Goal: Information Seeking & Learning: Learn about a topic

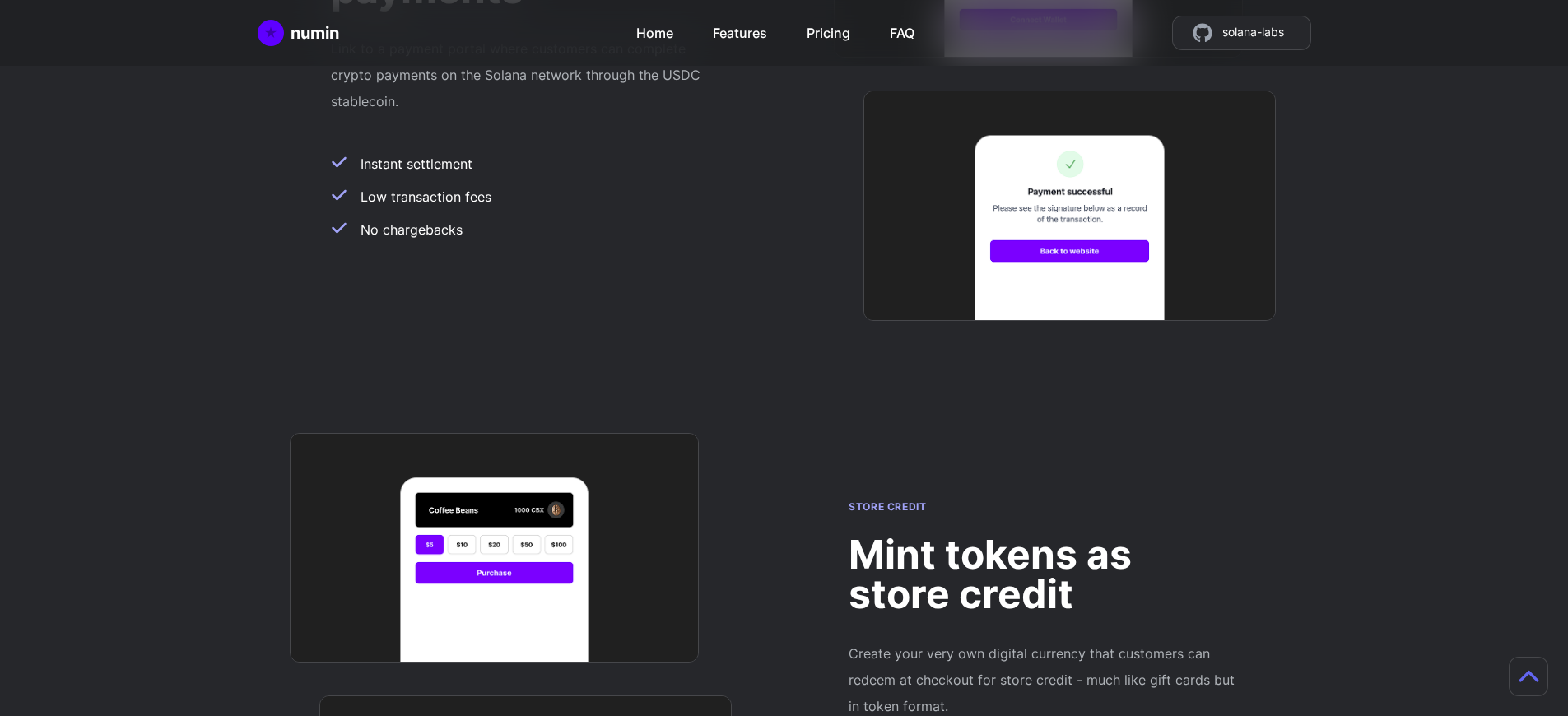
click at [1043, 534] on h2 "Mint tokens as store credit" at bounding box center [1043, 574] width 388 height 79
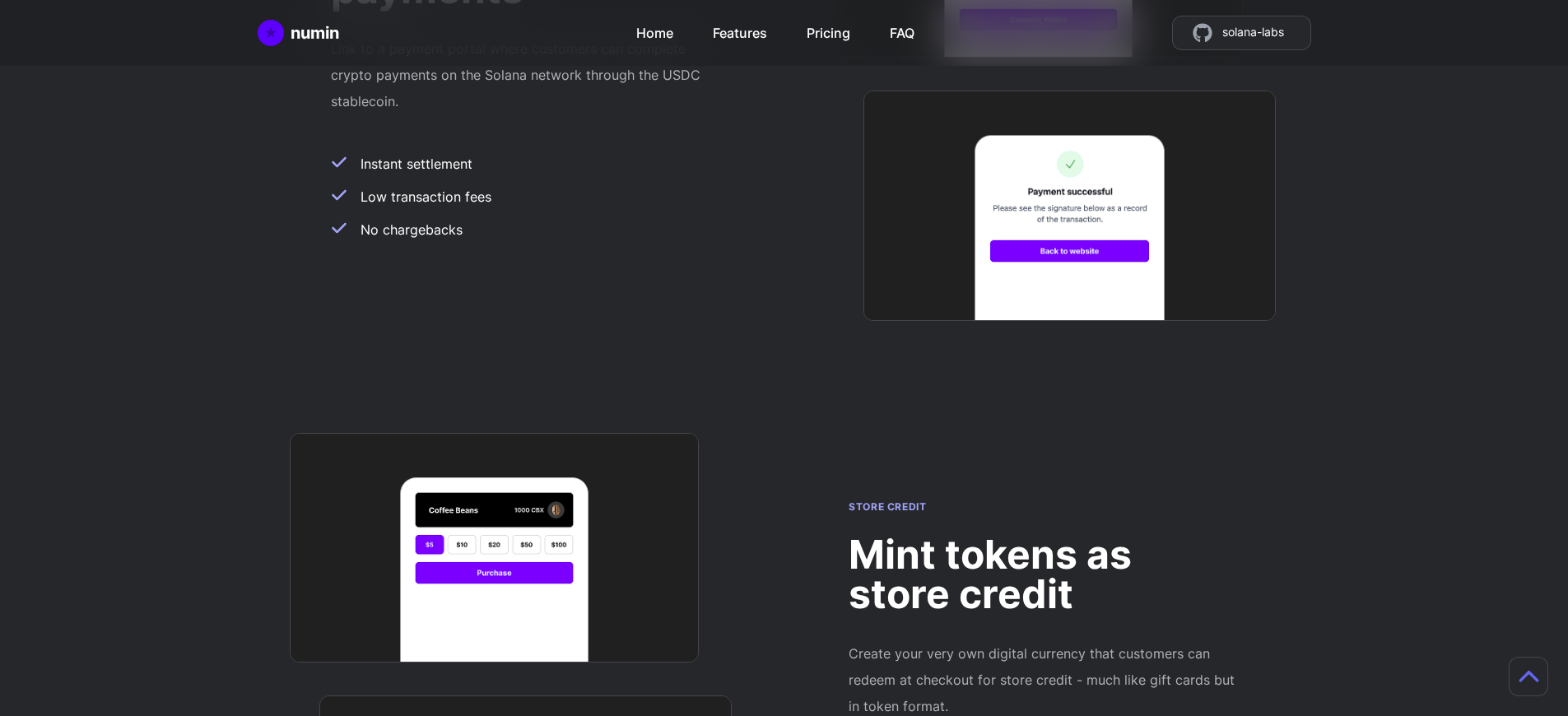
click at [1043, 534] on h2 "Mint tokens as store credit" at bounding box center [1043, 574] width 388 height 79
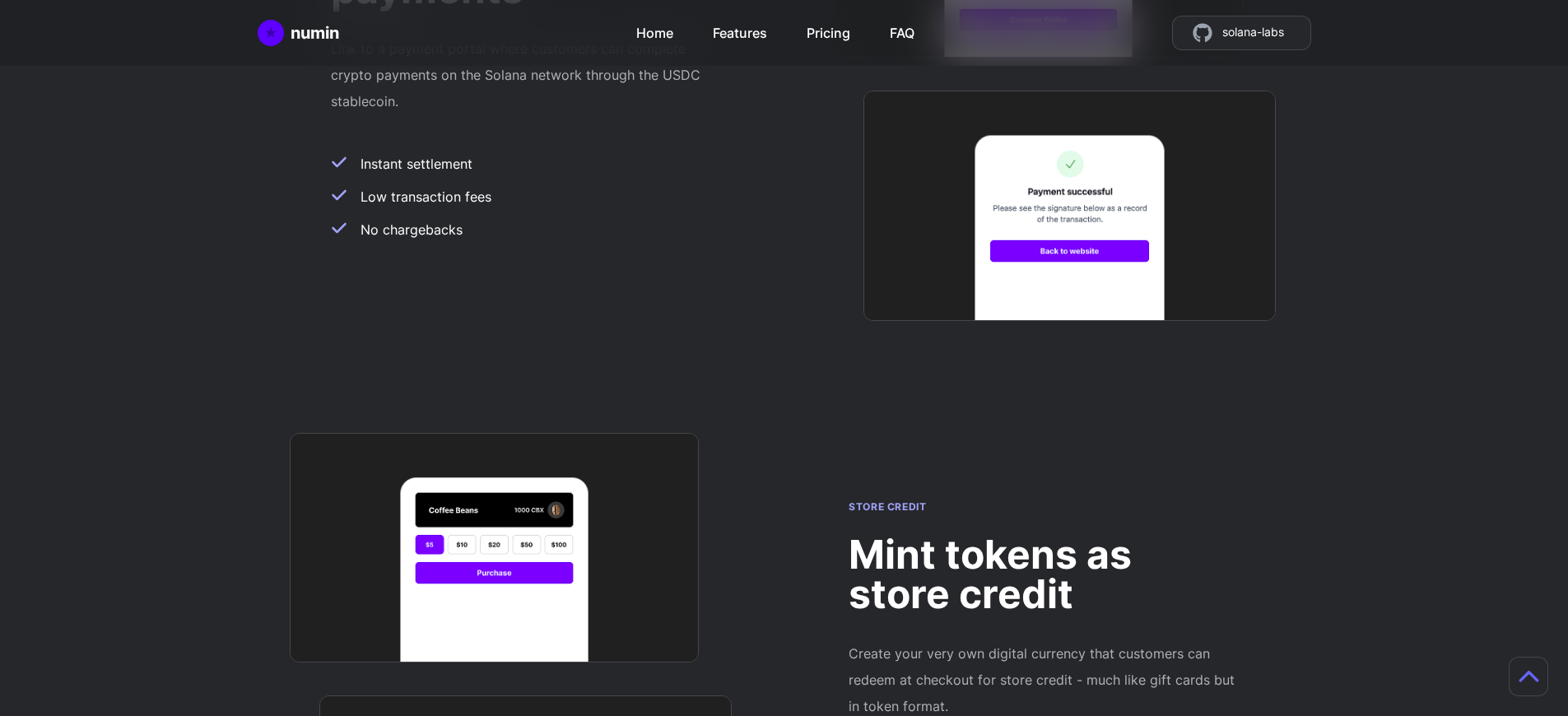
click at [1043, 534] on h2 "Mint tokens as store credit" at bounding box center [1043, 574] width 388 height 79
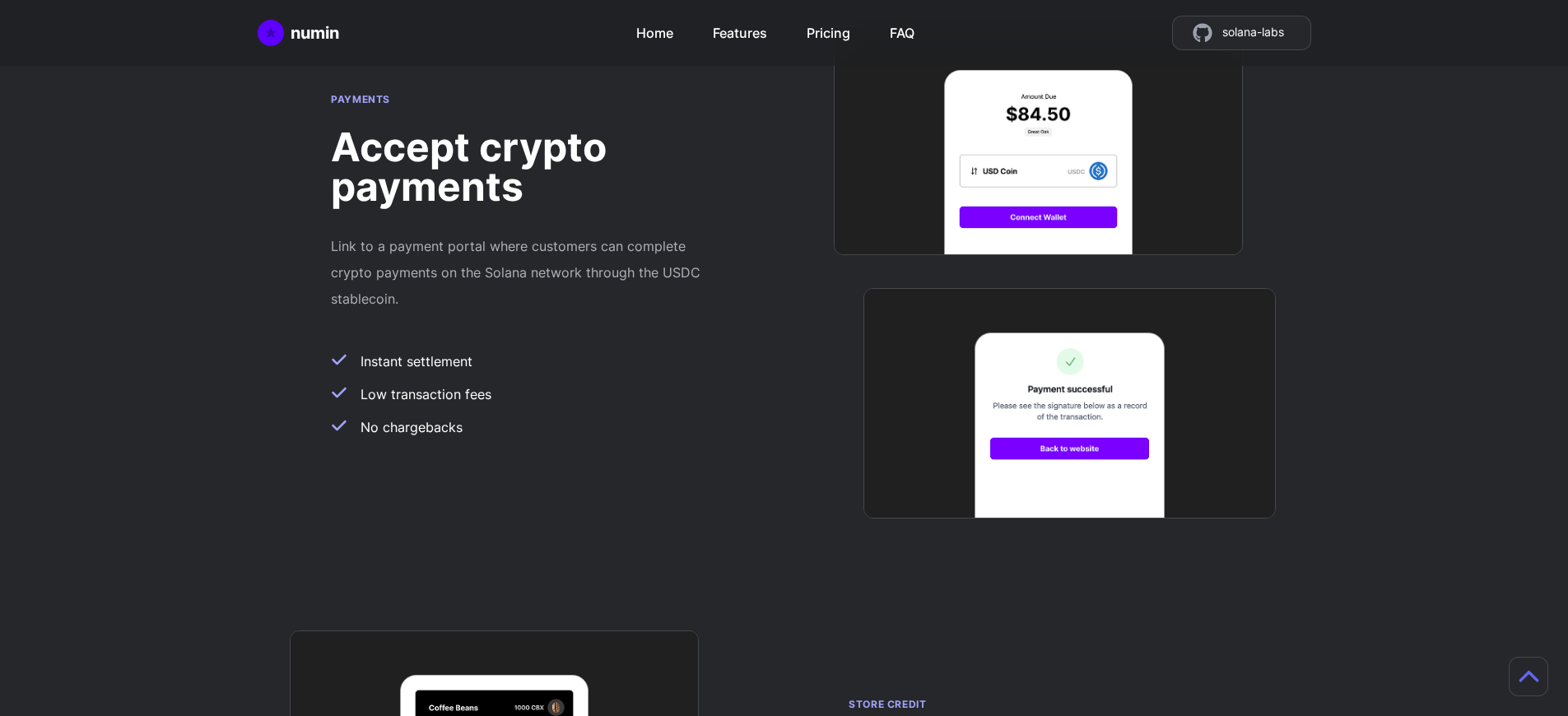
scroll to position [1310, 12]
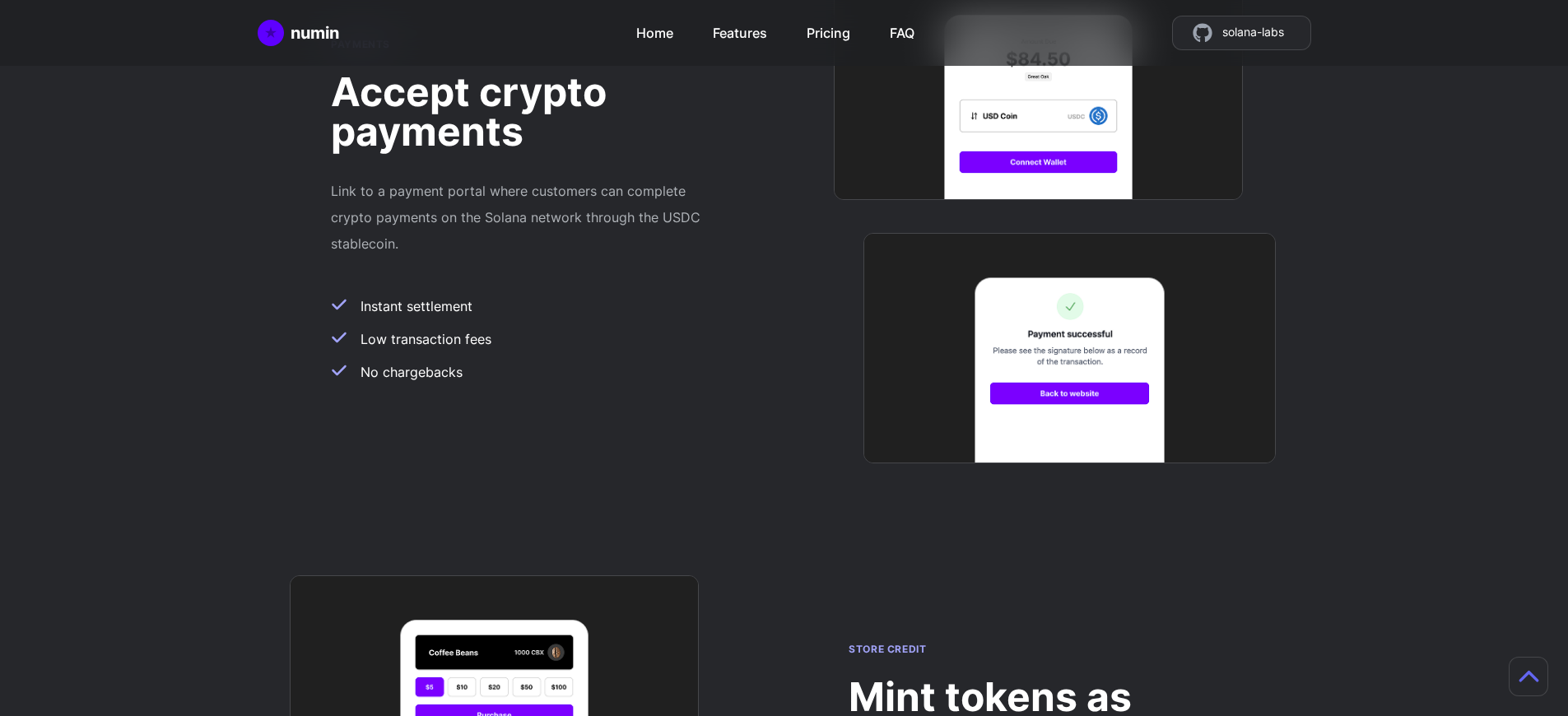
click at [1031, 677] on h2 "Mint tokens as store credit" at bounding box center [1043, 717] width 388 height 79
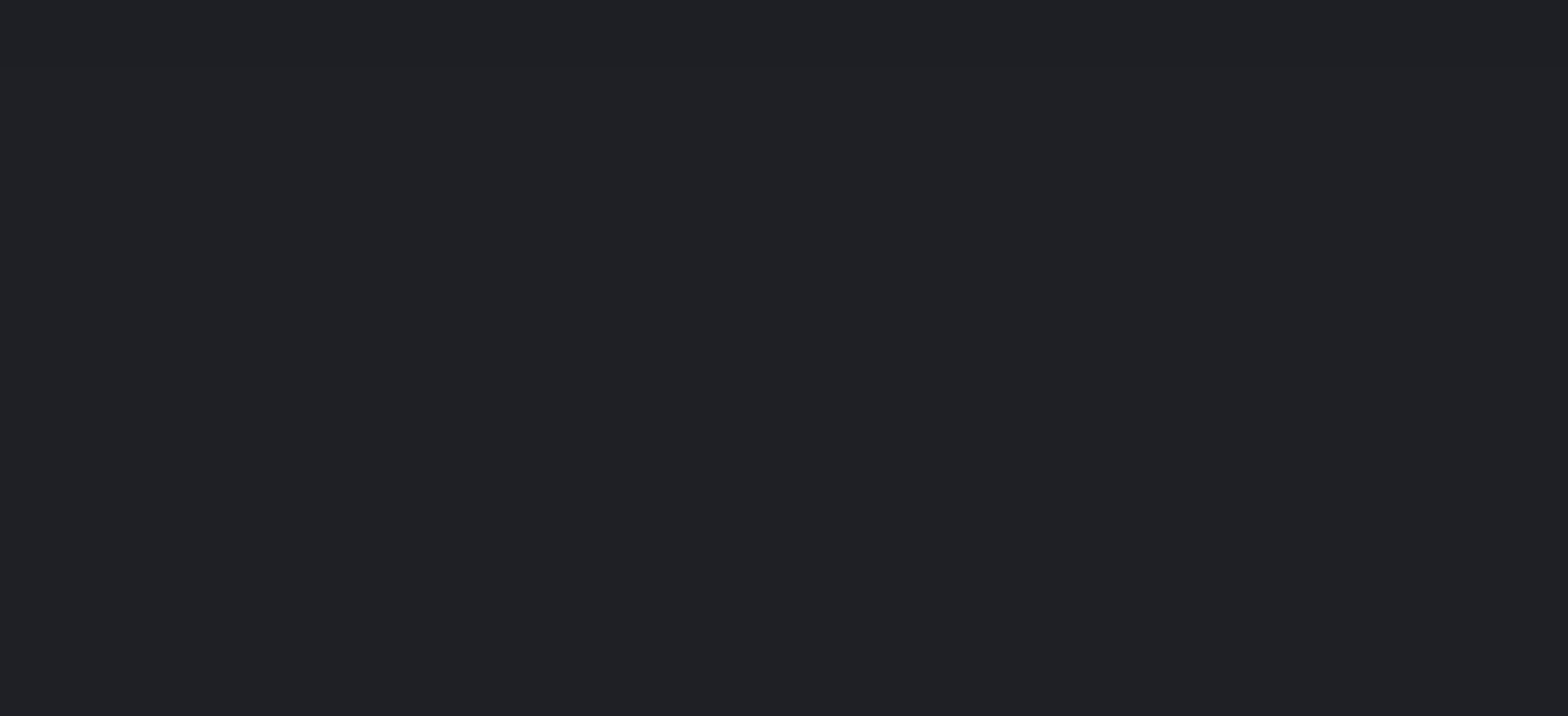
scroll to position [1452, 0]
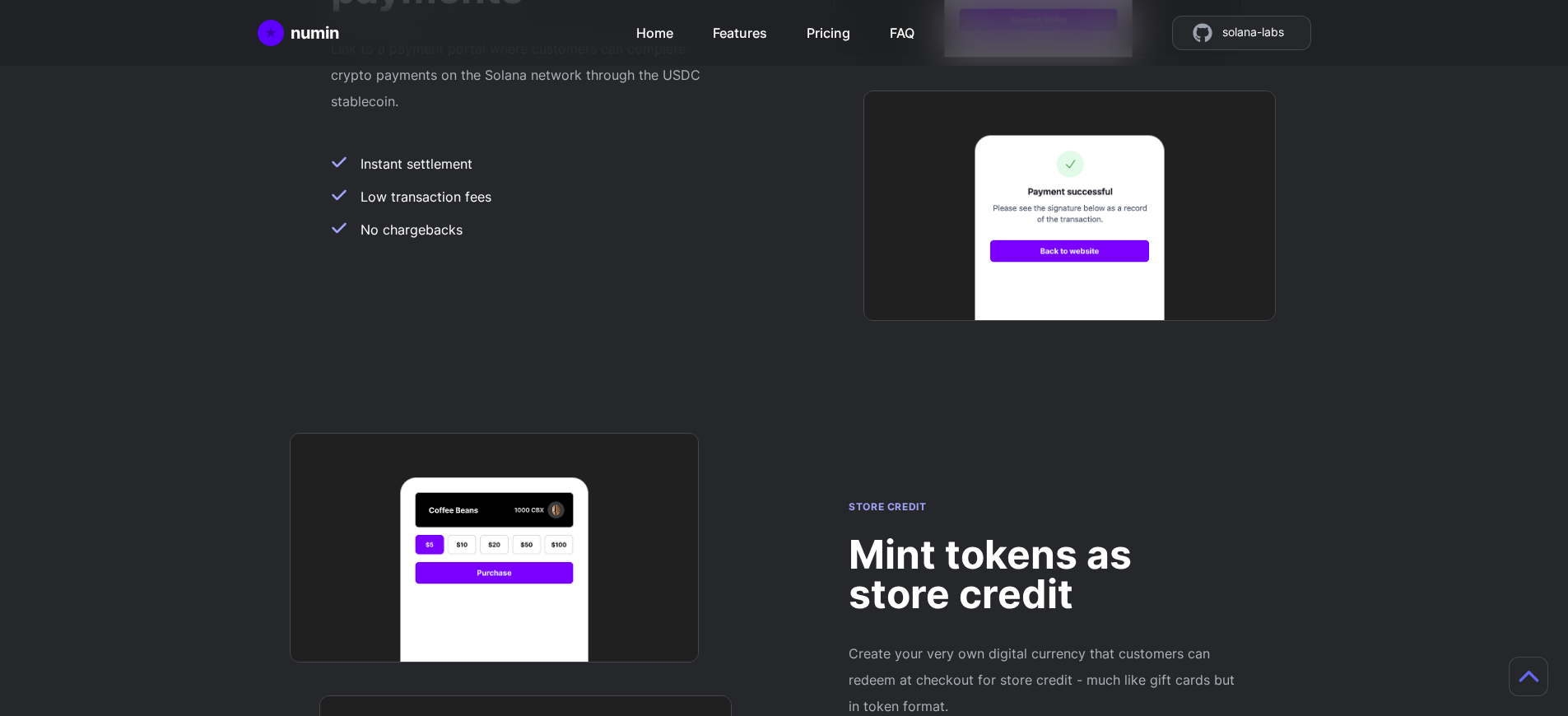
click at [1043, 534] on h2 "Mint tokens as store credit" at bounding box center [1043, 574] width 388 height 79
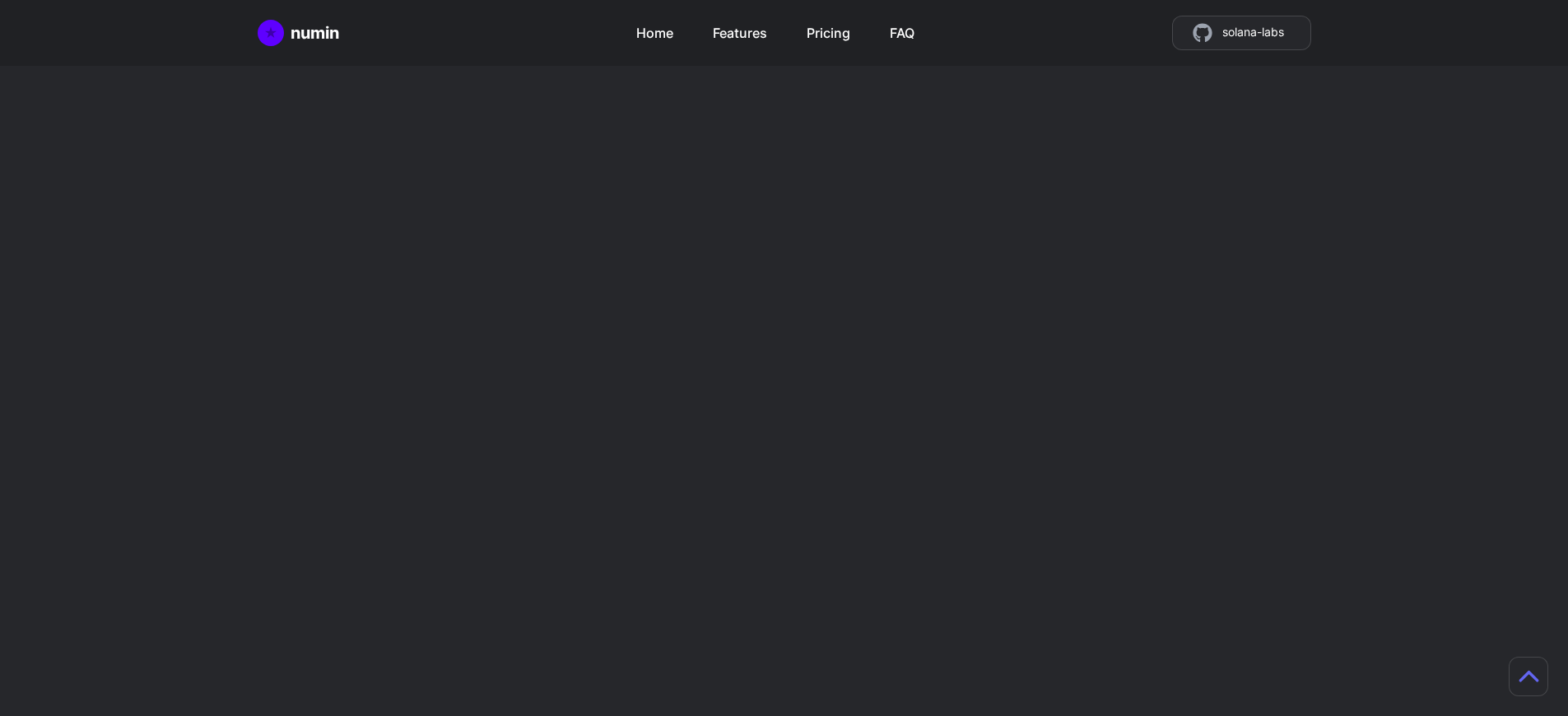
click at [1043, 534] on h2 "Mint tokens as store credit" at bounding box center [1043, 574] width 388 height 79
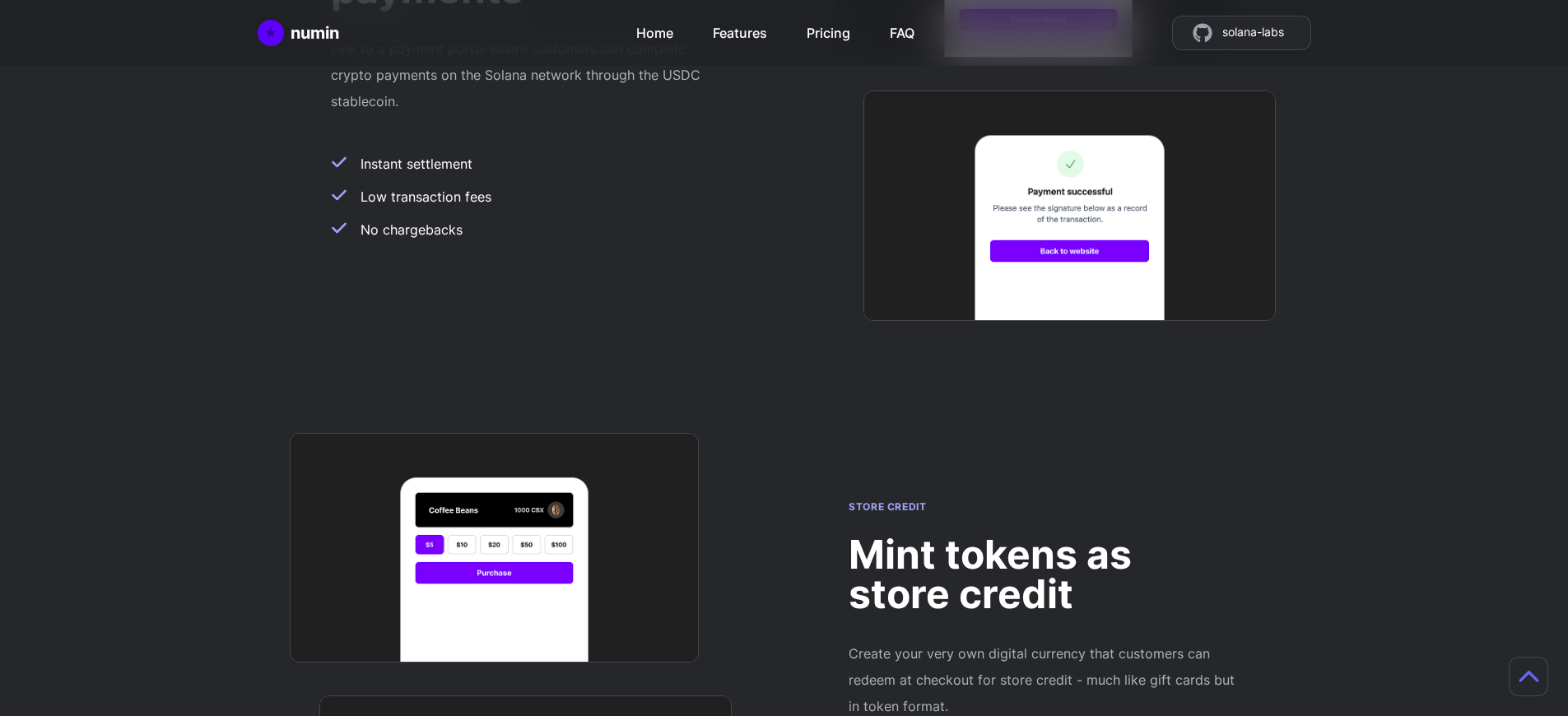
click at [1043, 534] on h2 "Mint tokens as store credit" at bounding box center [1043, 574] width 388 height 79
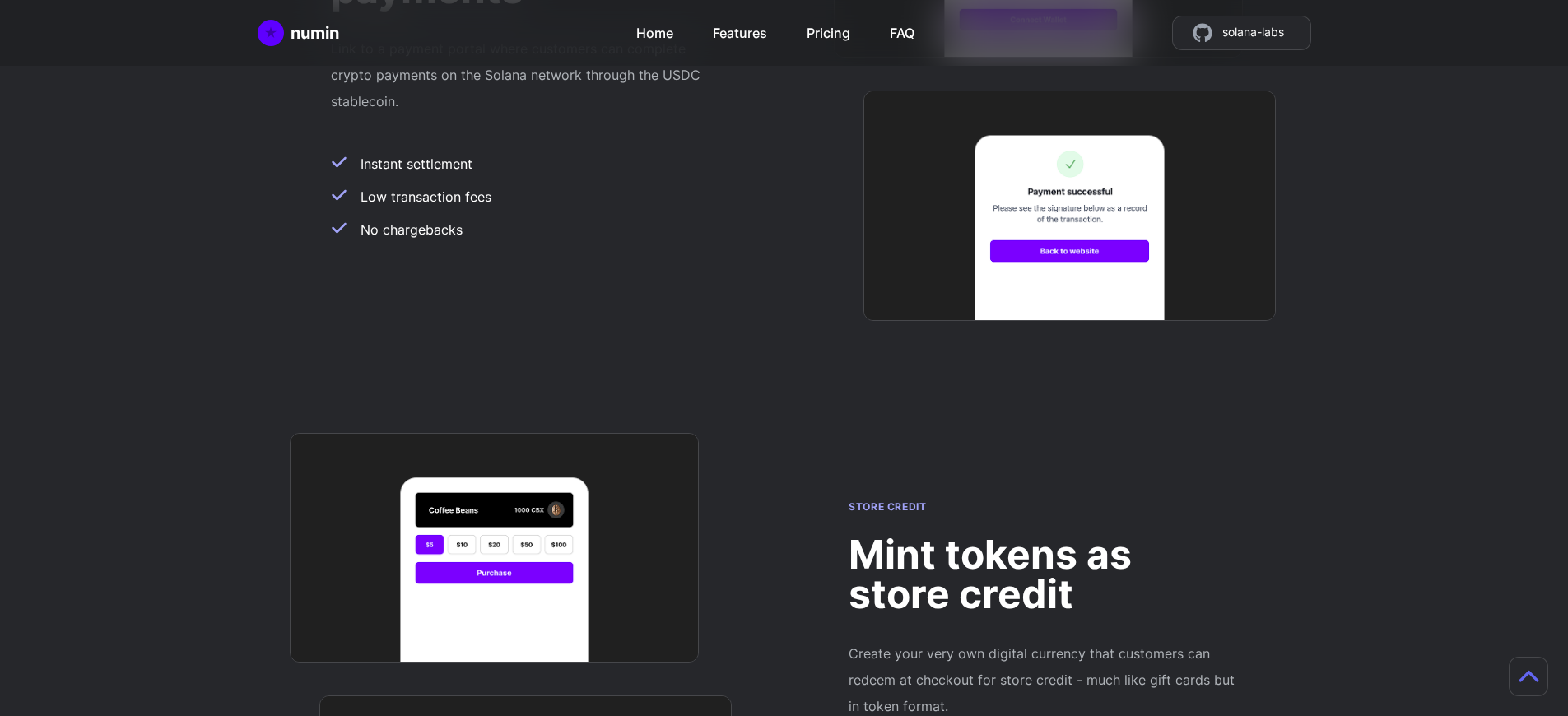
click at [1043, 534] on h2 "Mint tokens as store credit" at bounding box center [1043, 574] width 388 height 79
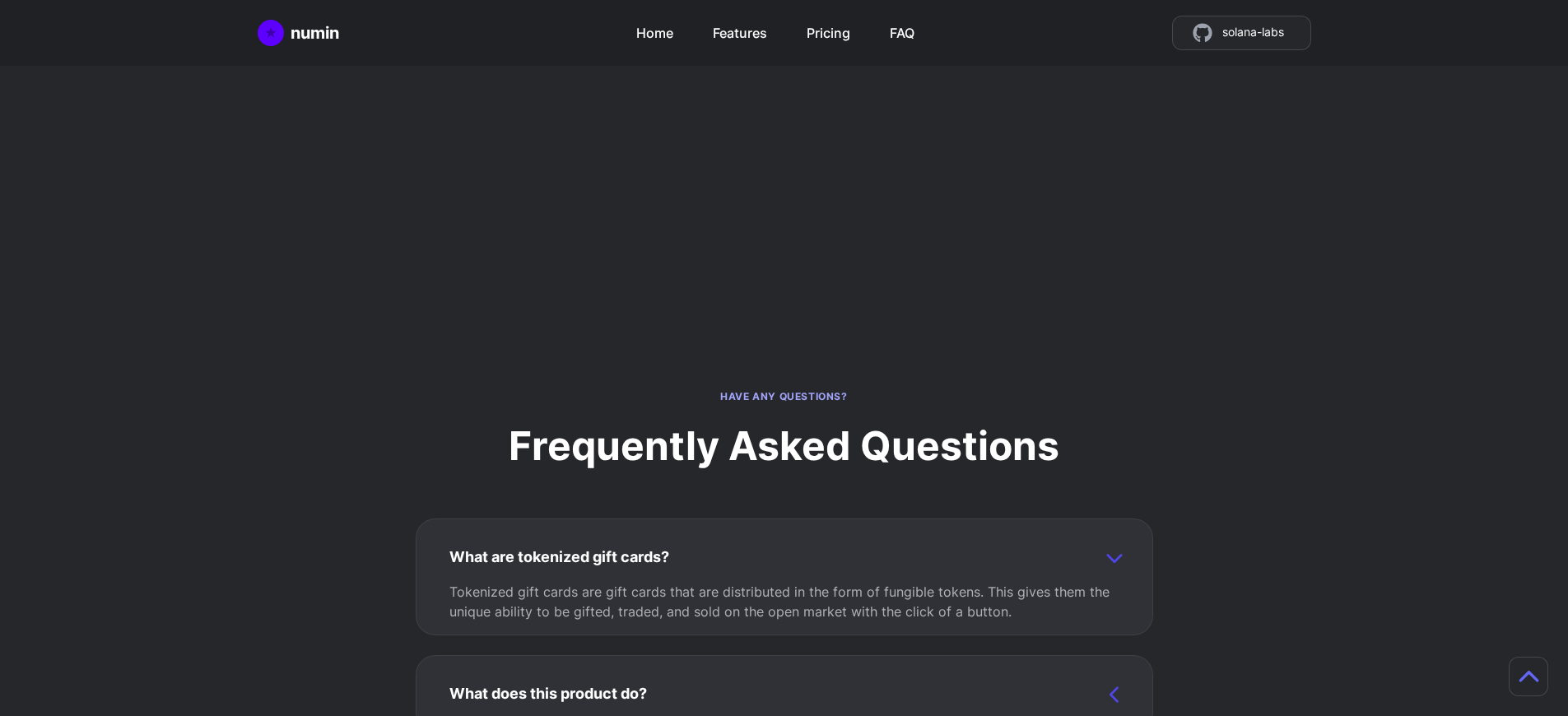
scroll to position [1452, 0]
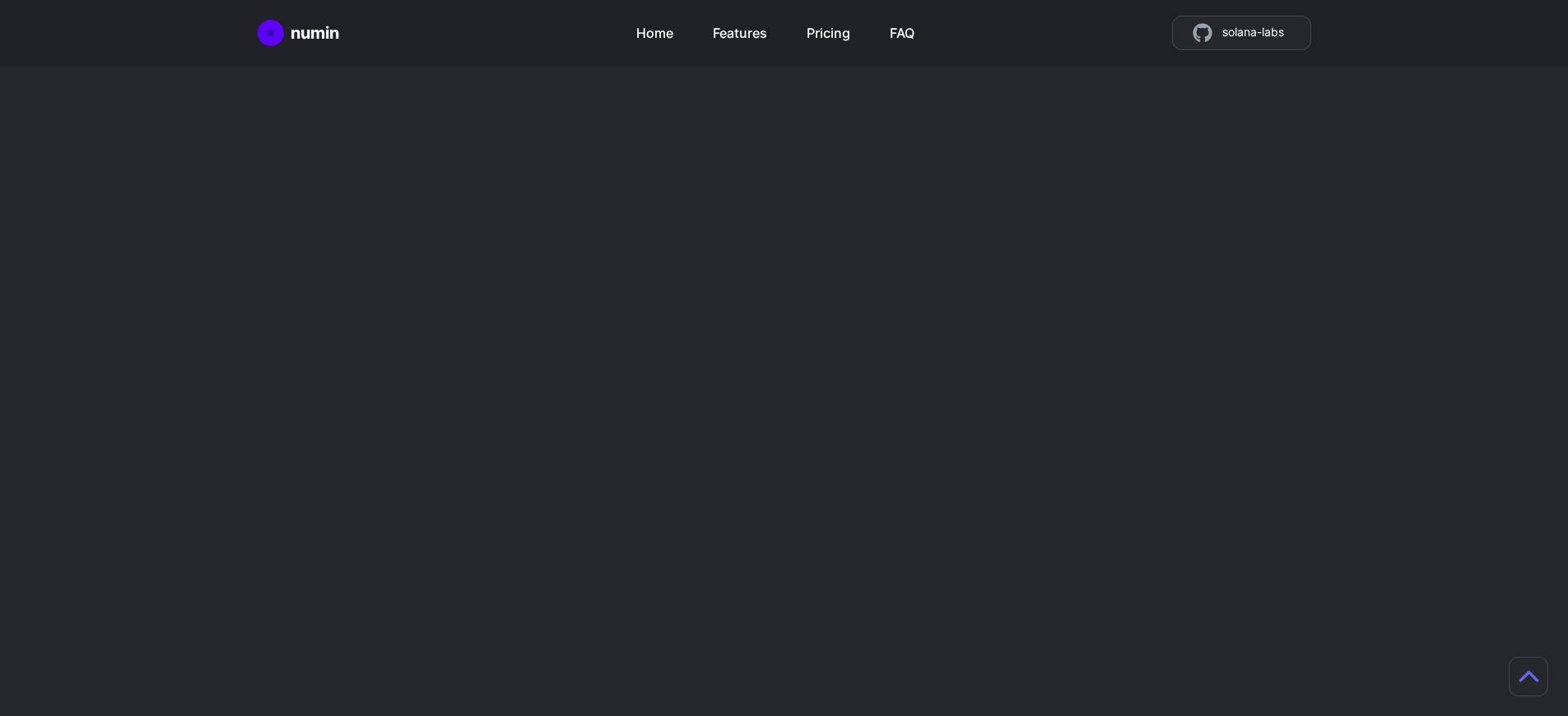
click at [1043, 534] on h2 "Mint tokens as store credit" at bounding box center [1043, 574] width 388 height 79
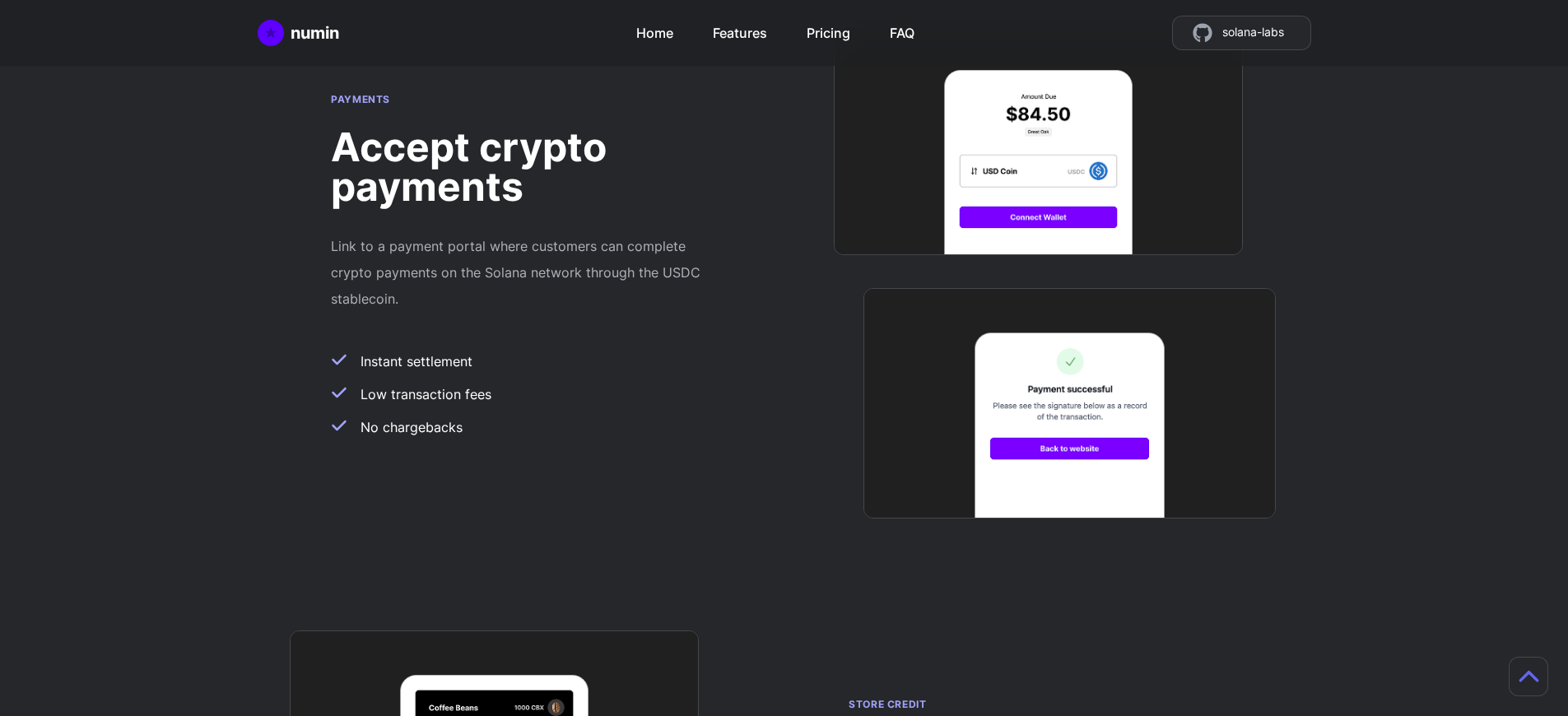
scroll to position [1310, 12]
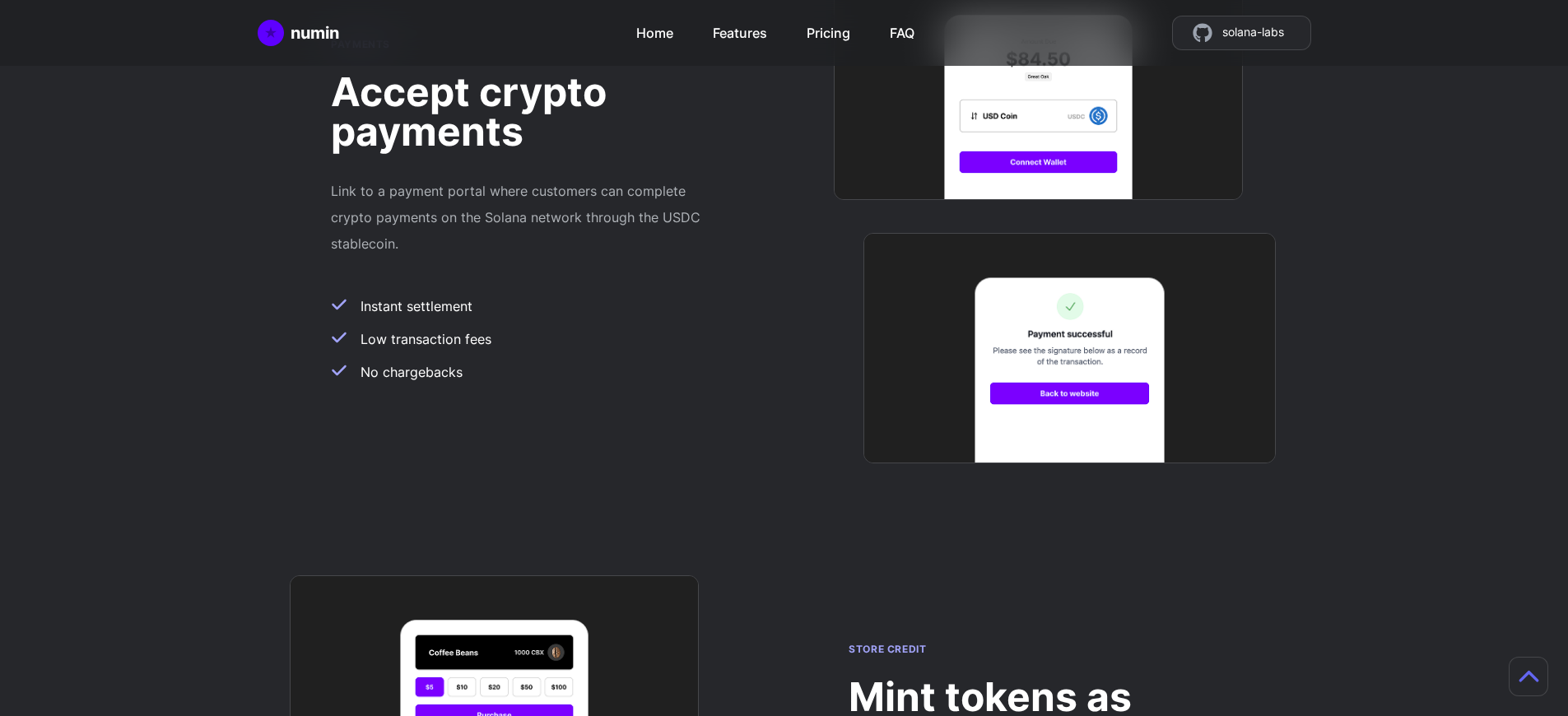
click at [1031, 677] on h2 "Mint tokens as store credit" at bounding box center [1043, 717] width 388 height 79
click at [513, 40] on div "numin Home Features Pricing FAQ solana-labs" at bounding box center [784, 33] width 1054 height 35
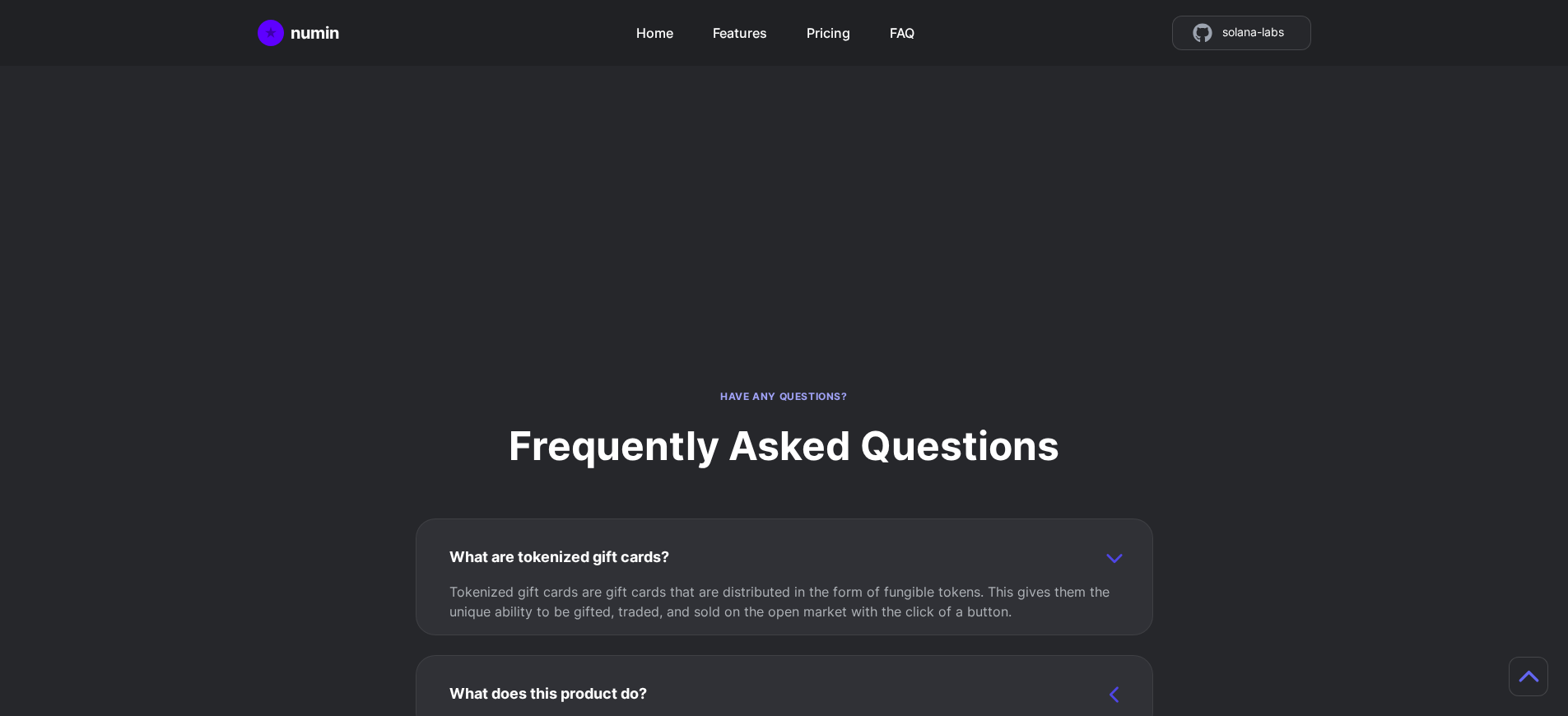
scroll to position [4261, 0]
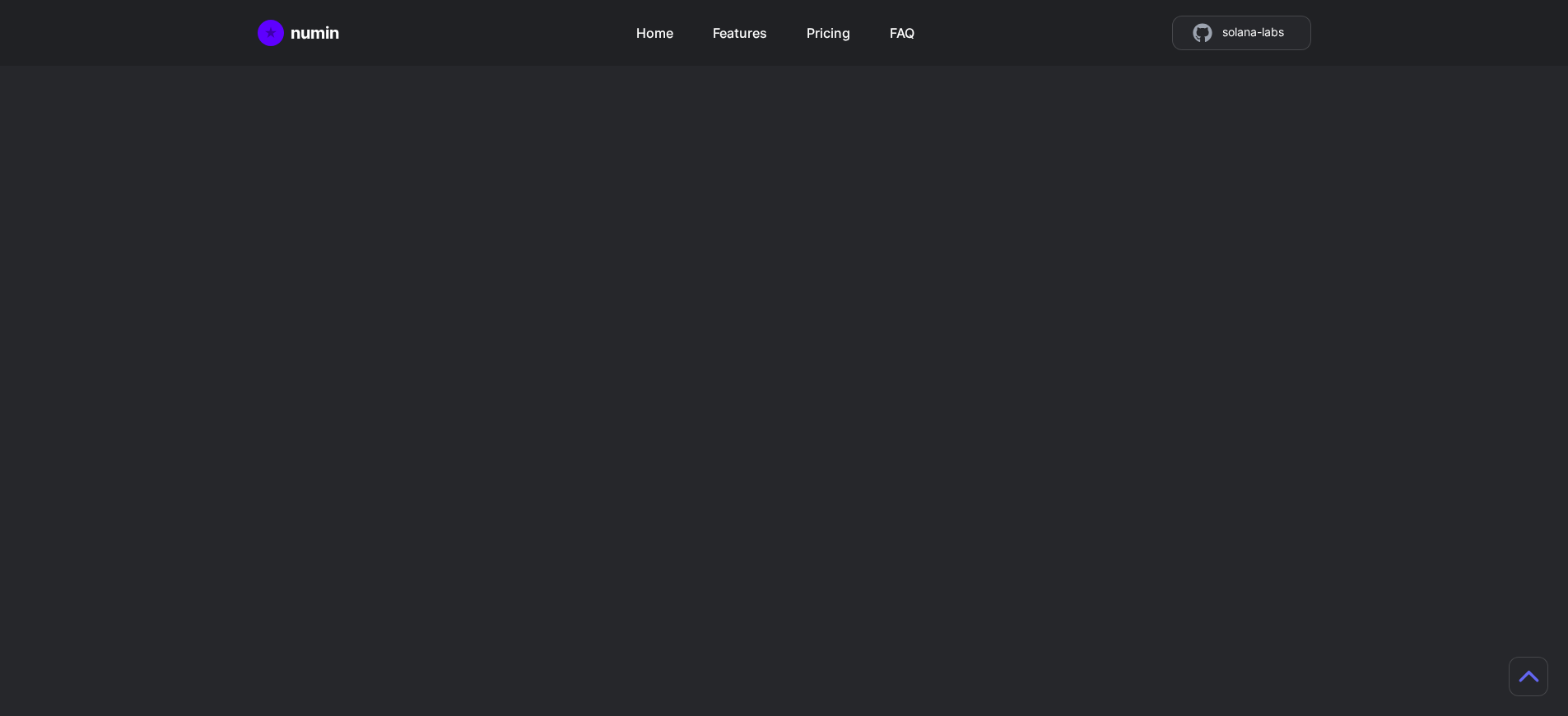
scroll to position [4182, 0]
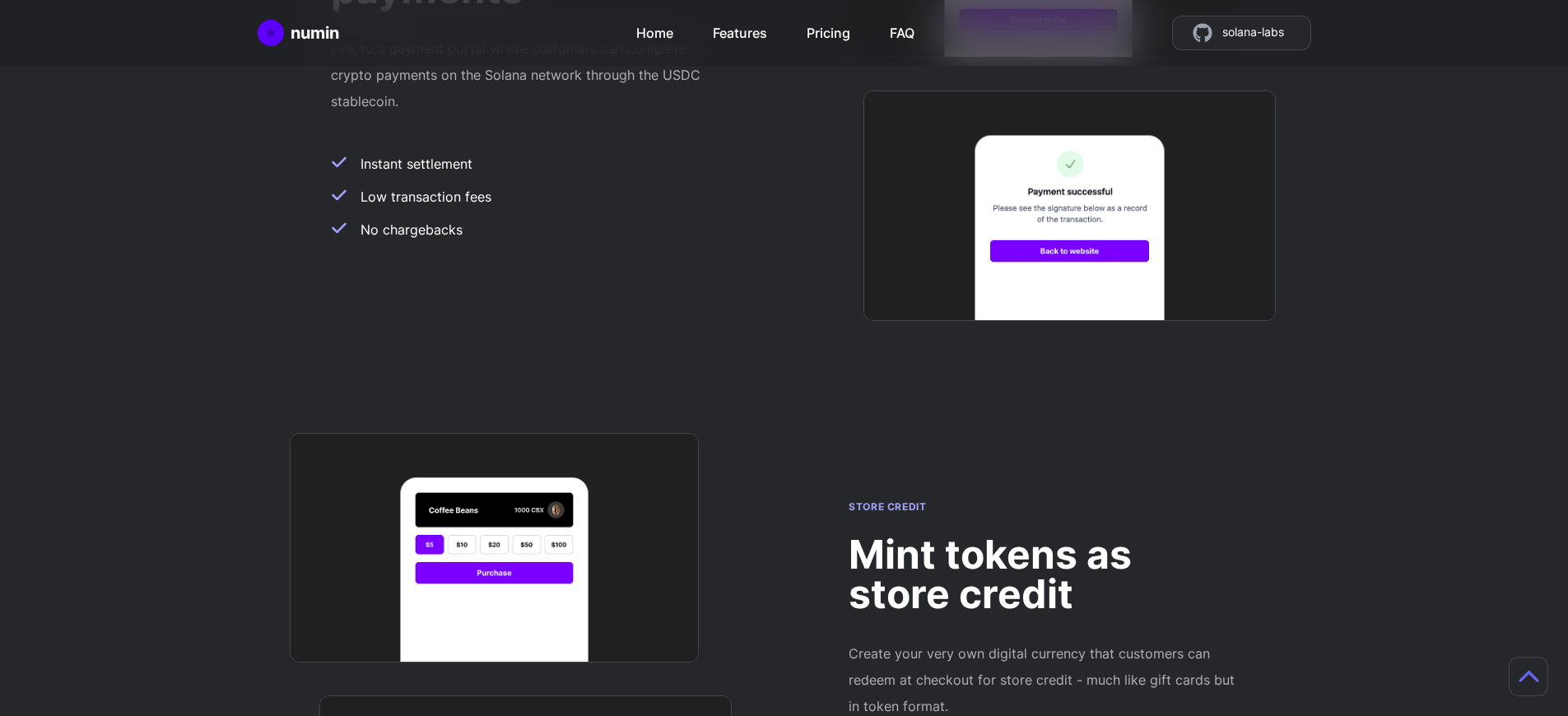
click at [1043, 534] on h2 "Mint tokens as store credit" at bounding box center [1043, 574] width 388 height 79
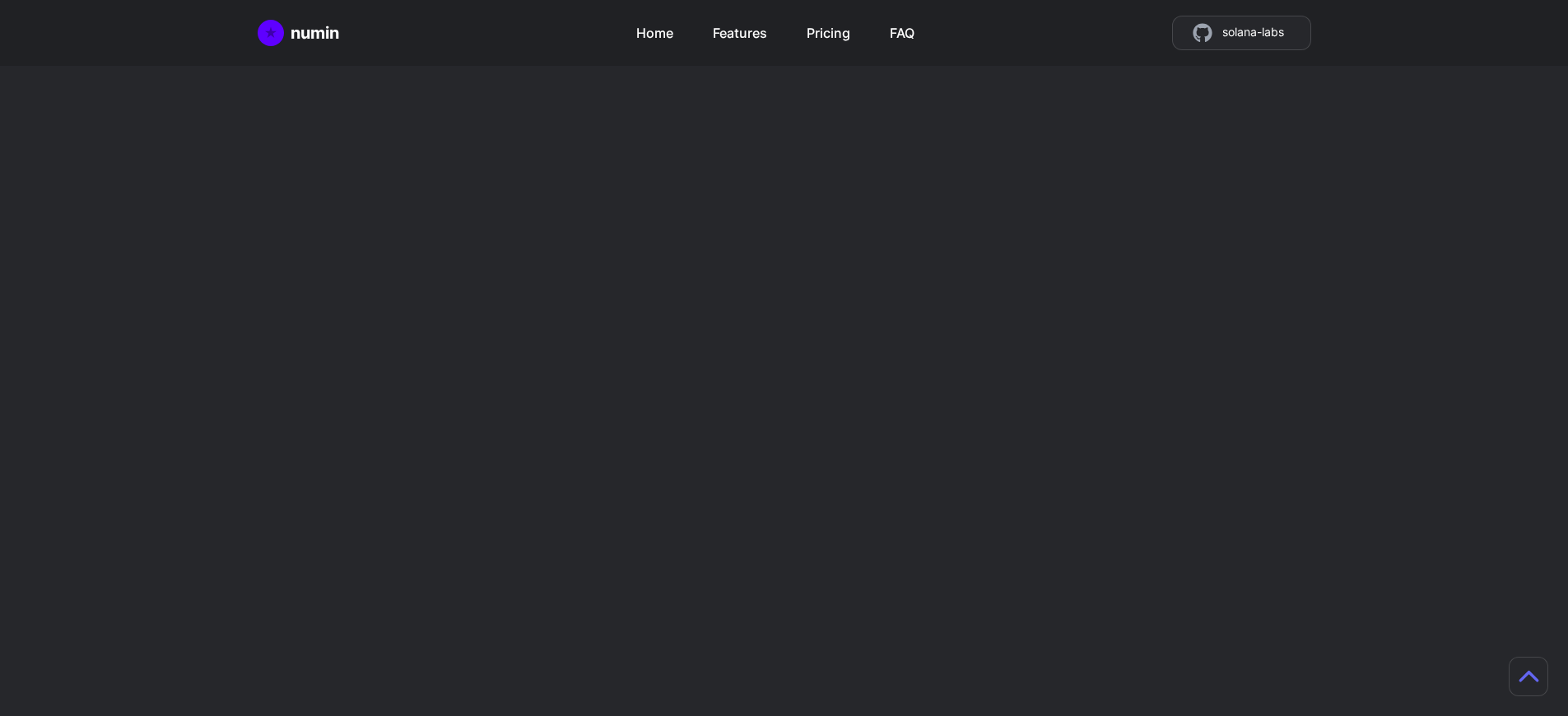
click at [1043, 534] on h2 "Mint tokens as store credit" at bounding box center [1043, 574] width 388 height 79
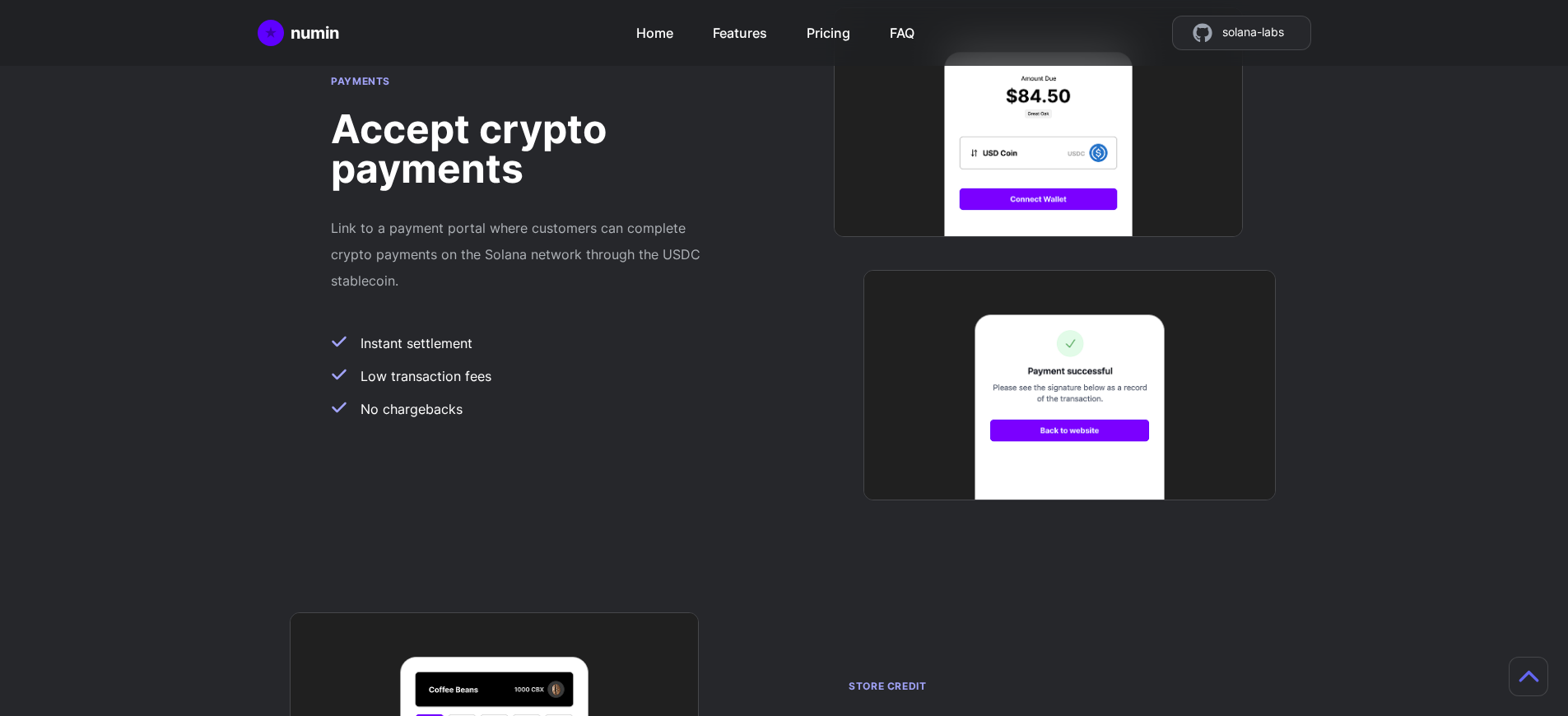
scroll to position [1310, 12]
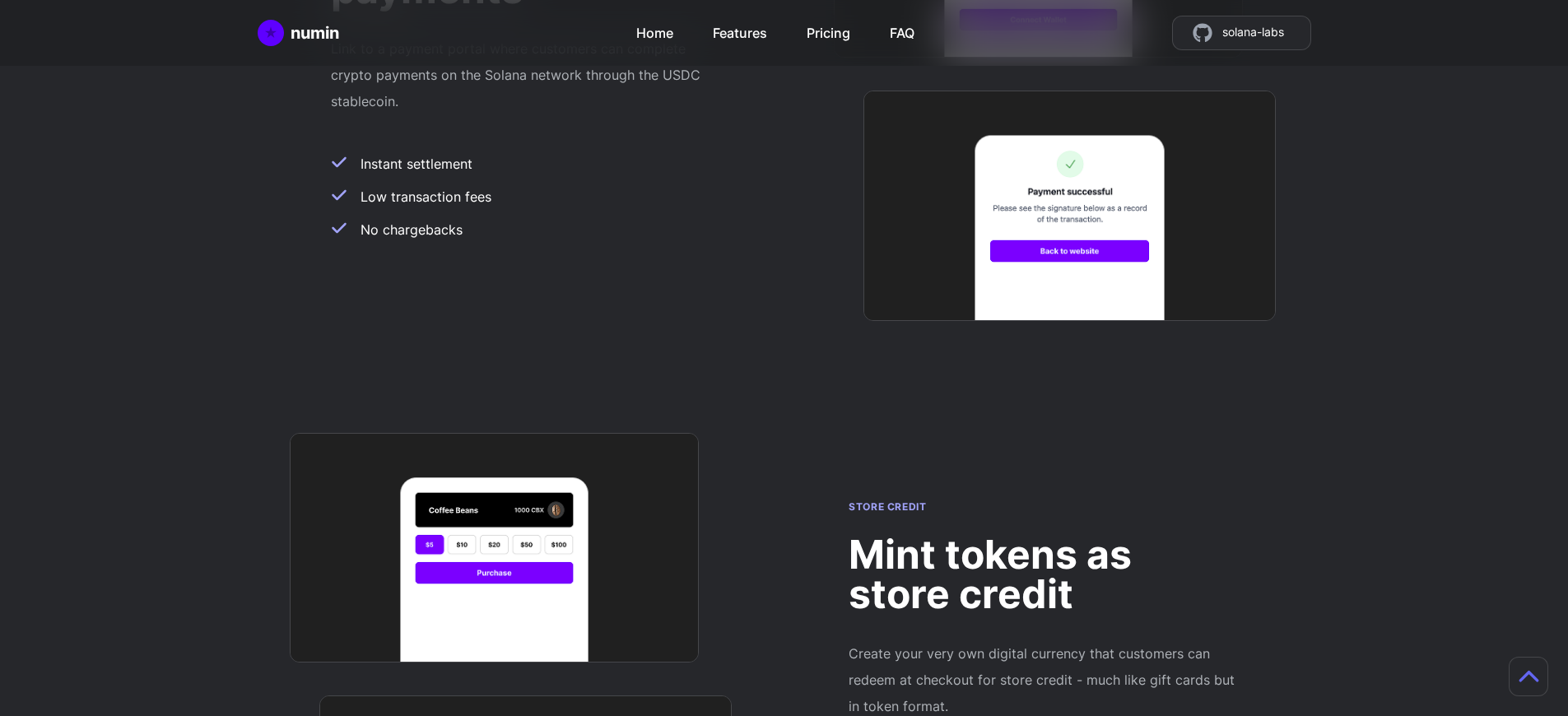
click at [1043, 534] on h2 "Mint tokens as store credit" at bounding box center [1043, 574] width 388 height 79
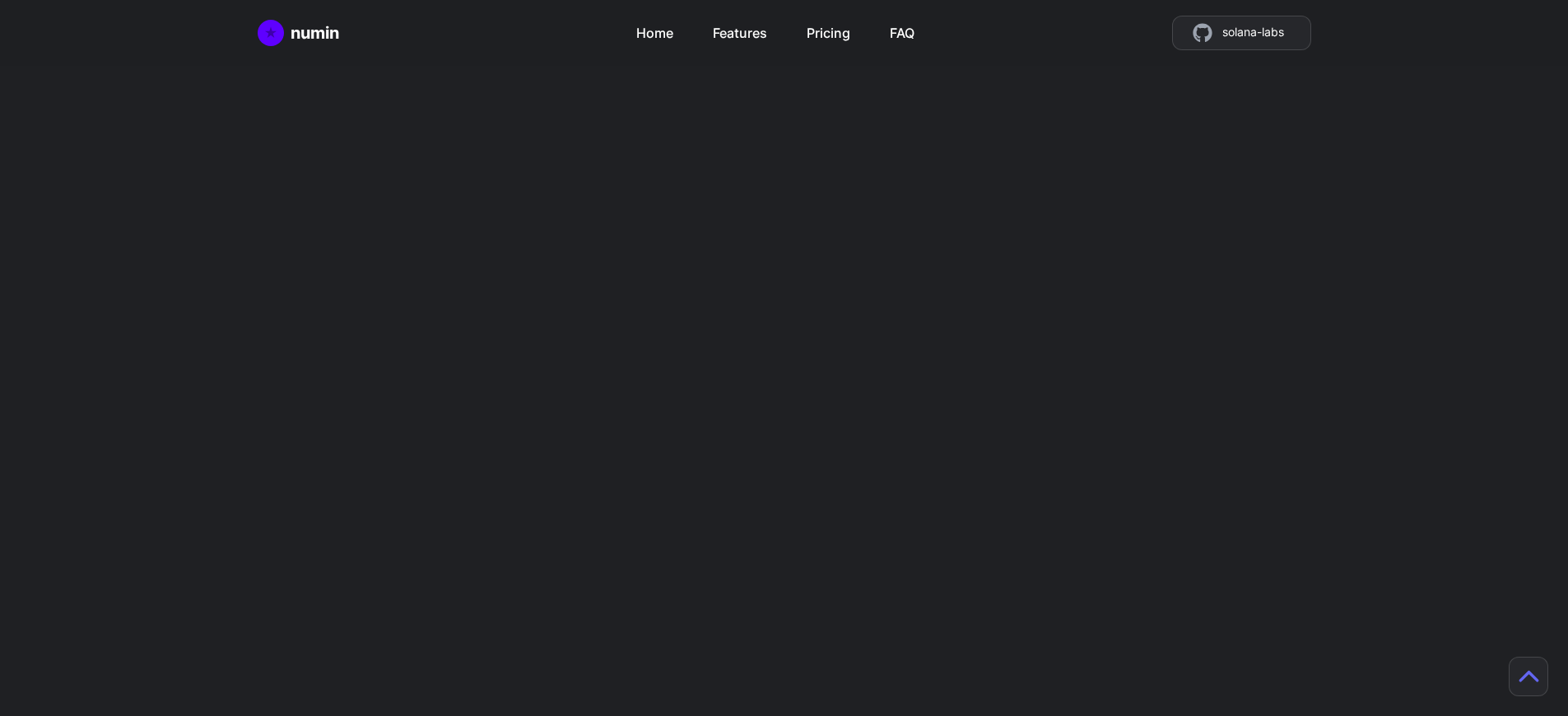
scroll to position [4261, 0]
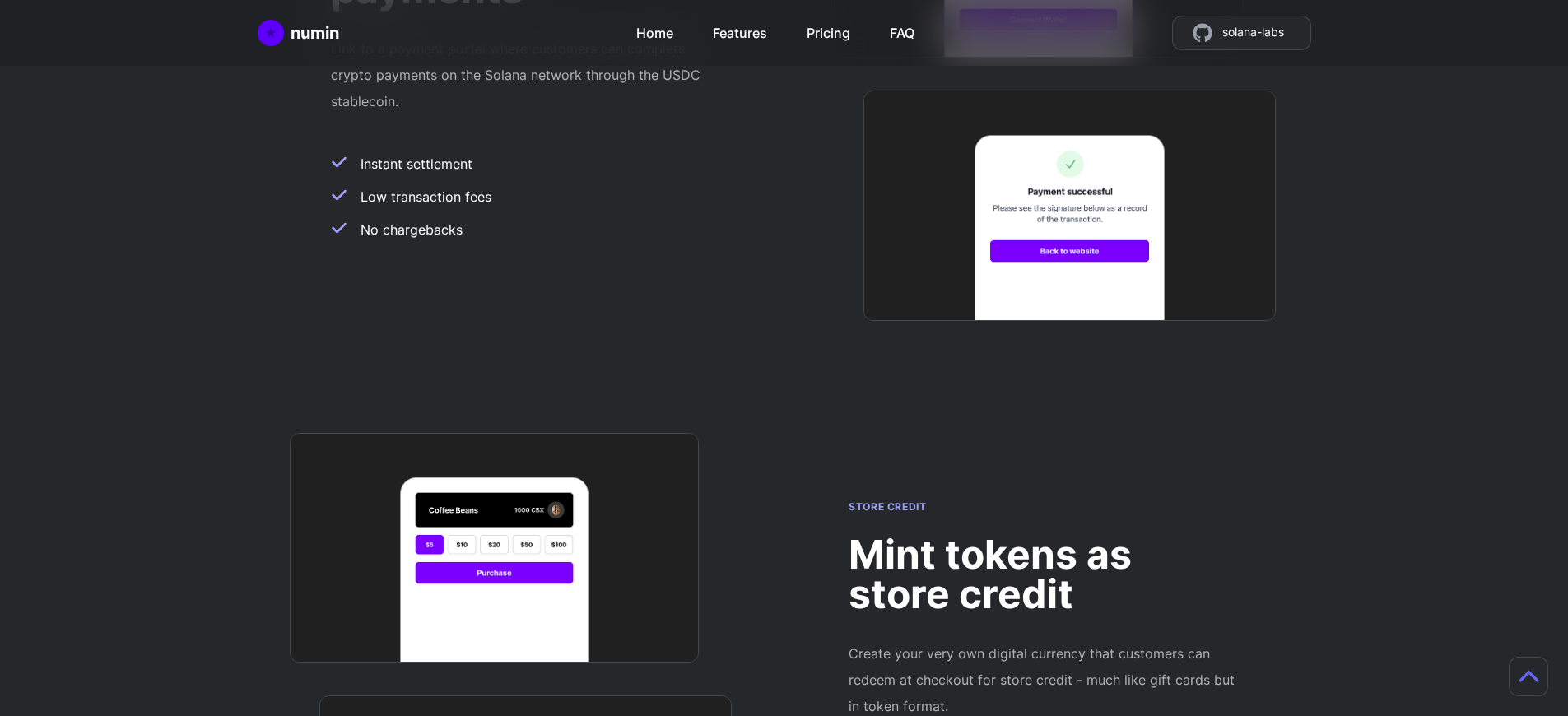
click at [1043, 534] on h2 "Mint tokens as store credit" at bounding box center [1043, 574] width 388 height 79
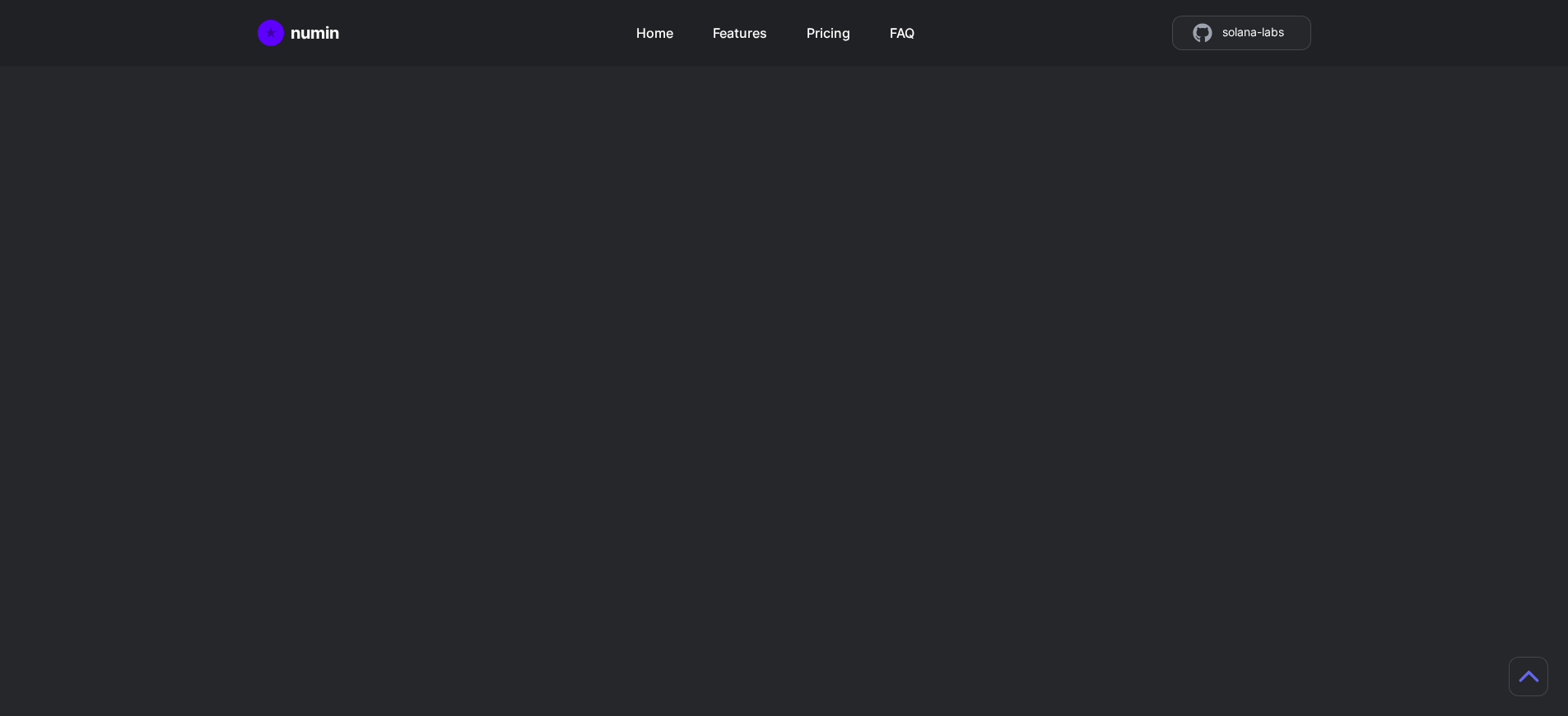
scroll to position [2584, 0]
click at [790, 393] on h2 "Create a Web3 checkout instantly and benefit from fast payments and low transac…" at bounding box center [784, 393] width 741 height 46
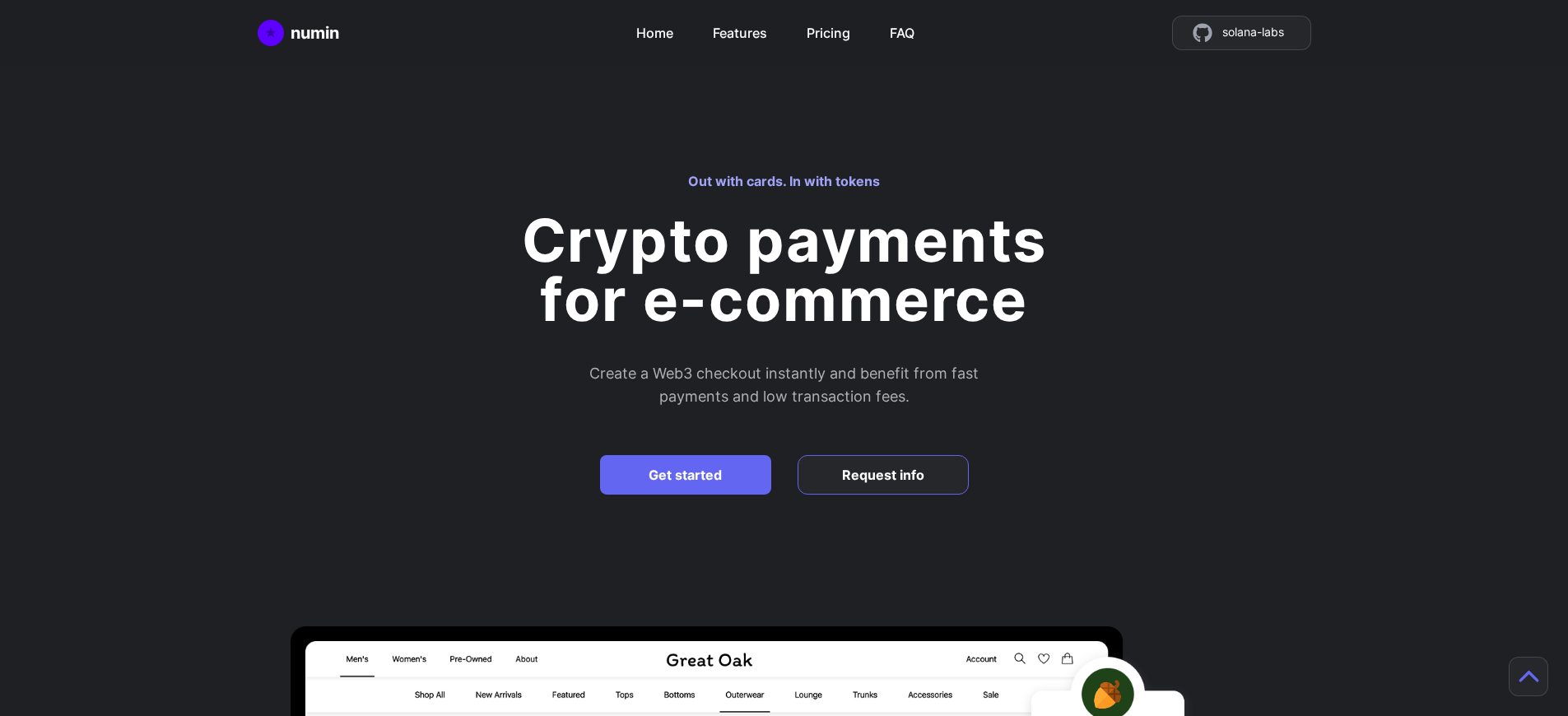
scroll to position [2676, 0]
